Goal: Transaction & Acquisition: Purchase product/service

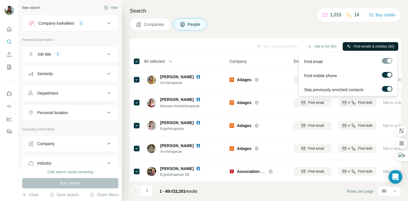
click at [368, 46] on span "Find emails & mobiles (60)" at bounding box center [374, 46] width 41 height 5
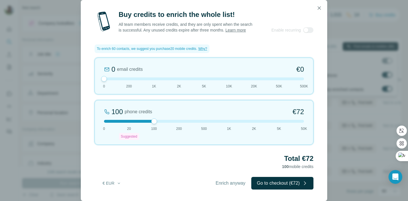
drag, startPoint x: 130, startPoint y: 122, endPoint x: 147, endPoint y: 122, distance: 17.2
click at [147, 122] on div at bounding box center [204, 121] width 200 height 3
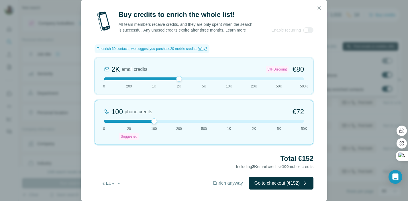
drag, startPoint x: 105, startPoint y: 78, endPoint x: 182, endPoint y: 78, distance: 76.6
click at [182, 78] on div at bounding box center [179, 79] width 6 height 6
drag, startPoint x: 155, startPoint y: 122, endPoint x: 176, endPoint y: 122, distance: 20.4
click at [176, 122] on div at bounding box center [204, 121] width 200 height 3
drag, startPoint x: 179, startPoint y: 123, endPoint x: 158, endPoint y: 121, distance: 20.7
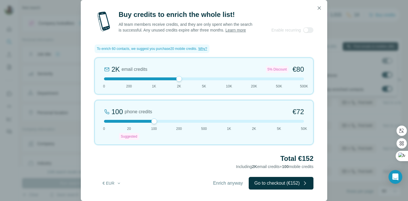
click at [158, 121] on div at bounding box center [204, 121] width 200 height 3
drag, startPoint x: 180, startPoint y: 78, endPoint x: 200, endPoint y: 79, distance: 20.1
click at [200, 79] on div at bounding box center [204, 78] width 200 height 3
click at [190, 79] on div at bounding box center [204, 78] width 200 height 3
drag, startPoint x: 154, startPoint y: 120, endPoint x: 157, endPoint y: 122, distance: 4.0
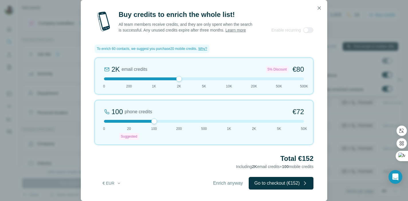
click at [157, 122] on div at bounding box center [204, 121] width 200 height 3
drag, startPoint x: 154, startPoint y: 121, endPoint x: 135, endPoint y: 123, distance: 19.8
click at [135, 123] on div "20 phone credits €15 0 20 Suggested 100 200 500 1K 2K 5K 50K" at bounding box center [204, 122] width 219 height 45
drag, startPoint x: 179, startPoint y: 79, endPoint x: 198, endPoint y: 80, distance: 18.4
click at [198, 80] on div "5K email credits 8% Discount €194 0 200 1K 2K 5K 10K 20K 50K 500K" at bounding box center [204, 76] width 219 height 37
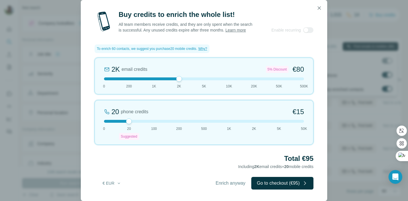
drag, startPoint x: 204, startPoint y: 78, endPoint x: 182, endPoint y: 79, distance: 22.7
click at [182, 79] on div at bounding box center [179, 79] width 6 height 6
drag, startPoint x: 128, startPoint y: 121, endPoint x: 148, endPoint y: 122, distance: 20.1
click at [148, 122] on div at bounding box center [204, 121] width 200 height 3
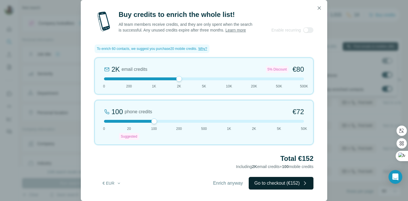
click at [292, 184] on button "Go to checkout (€152)" at bounding box center [281, 183] width 65 height 13
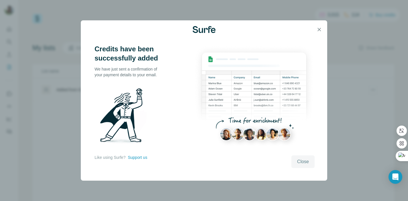
click at [301, 159] on span "Close" at bounding box center [303, 161] width 12 height 7
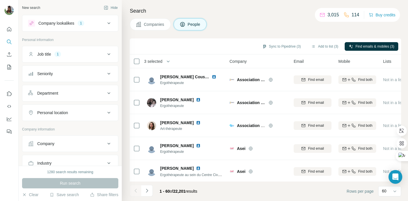
scroll to position [1197, 0]
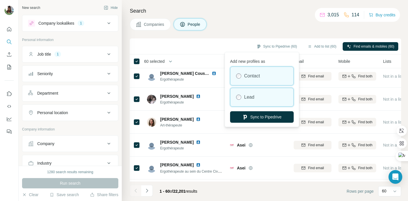
click at [255, 97] on div "Lead" at bounding box center [262, 97] width 63 height 18
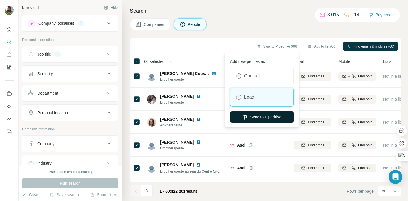
click at [256, 117] on button "Sync to Pipedrive" at bounding box center [262, 116] width 64 height 11
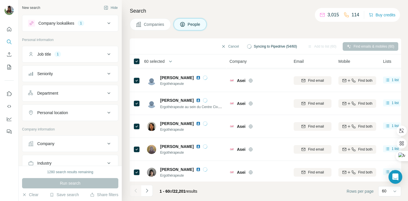
scroll to position [1263, 0]
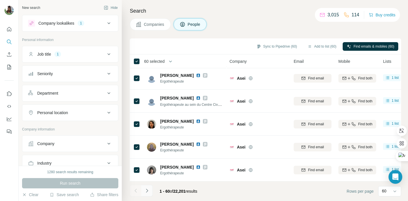
click at [150, 191] on button "Navigate to next page" at bounding box center [146, 190] width 11 height 11
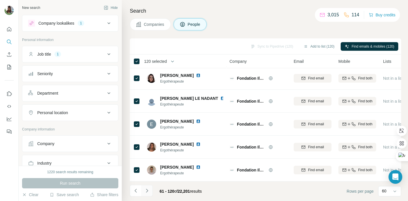
click at [148, 191] on icon "Navigate to next page" at bounding box center [147, 191] width 6 height 6
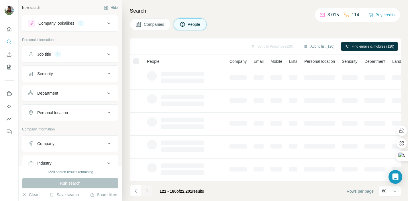
scroll to position [116, 0]
click at [137, 61] on div at bounding box center [136, 61] width 6 height 6
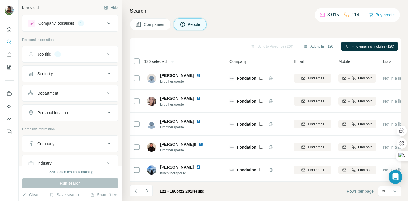
scroll to position [1263, 0]
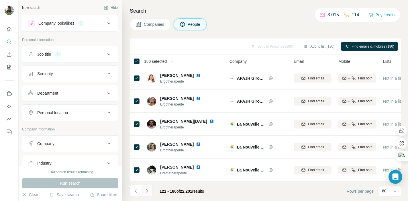
click at [147, 190] on icon "Navigate to next page" at bounding box center [147, 191] width 2 height 4
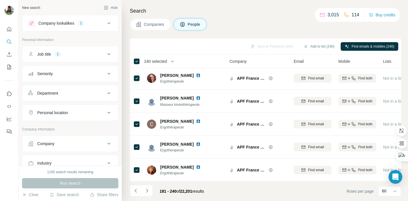
click at [269, 47] on div "Sync to Pipedrive (240) Add to list (240) Find emails & mobiles (240)" at bounding box center [266, 46] width 266 height 10
click at [136, 191] on icon "Navigate to previous page" at bounding box center [136, 191] width 6 height 6
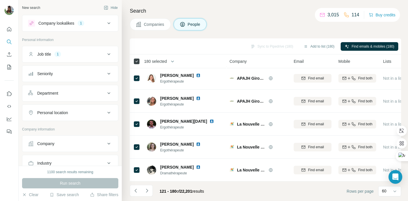
click at [136, 64] on icon at bounding box center [136, 61] width 7 height 7
click at [136, 192] on icon "Navigate to previous page" at bounding box center [136, 191] width 2 height 4
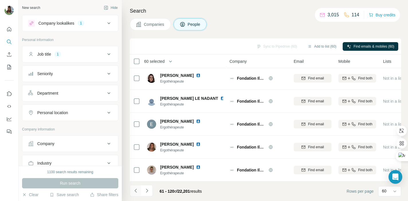
click at [136, 193] on icon "Navigate to previous page" at bounding box center [136, 191] width 6 height 6
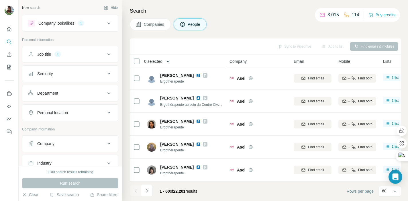
click at [170, 62] on icon "button" at bounding box center [168, 62] width 3 height 2
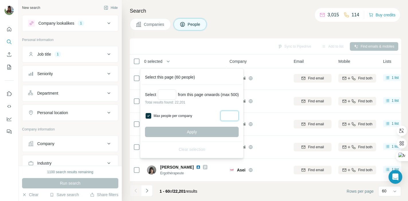
click at [231, 116] on input "Max people per company" at bounding box center [230, 116] width 18 height 10
type input "*"
click at [164, 95] on input "Select a number (up to 500)" at bounding box center [167, 94] width 18 height 10
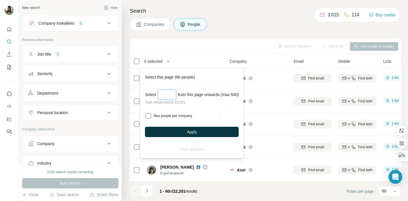
type input "***"
click at [192, 133] on span "Apply" at bounding box center [192, 132] width 10 height 6
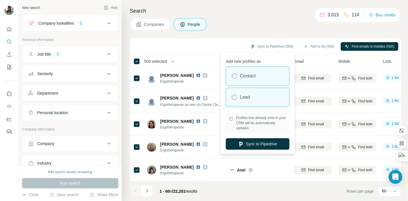
click at [252, 97] on div "Lead" at bounding box center [257, 97] width 63 height 18
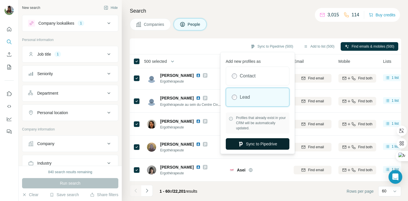
click at [252, 145] on button "Sync to Pipedrive" at bounding box center [258, 143] width 64 height 11
